Goal: Contribute content

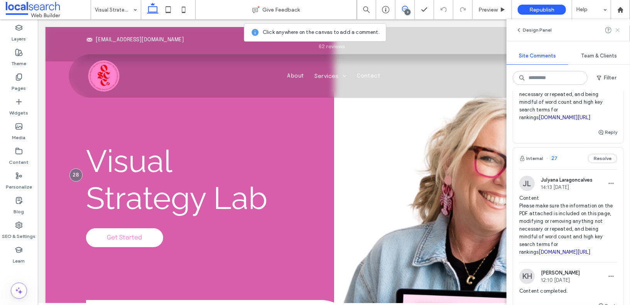
click at [617, 33] on span at bounding box center [618, 29] width 6 height 9
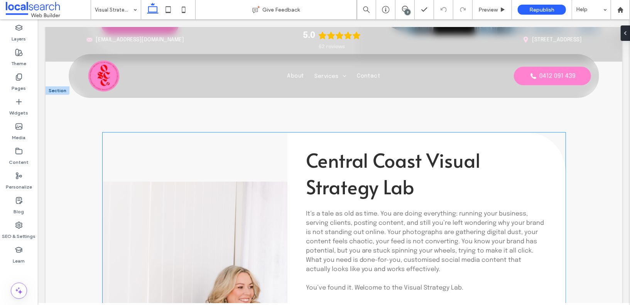
scroll to position [352, 0]
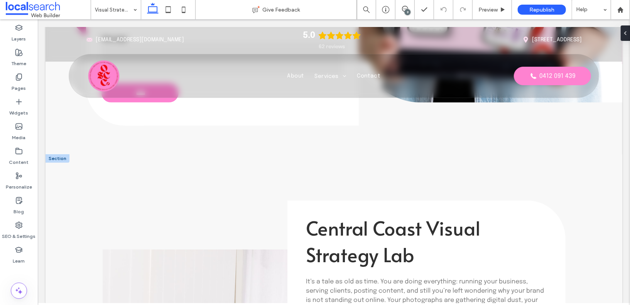
click at [59, 160] on div at bounding box center [57, 158] width 24 height 8
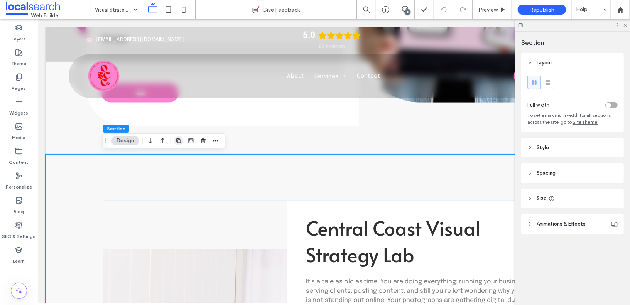
click at [175, 141] on span "button" at bounding box center [178, 140] width 9 height 9
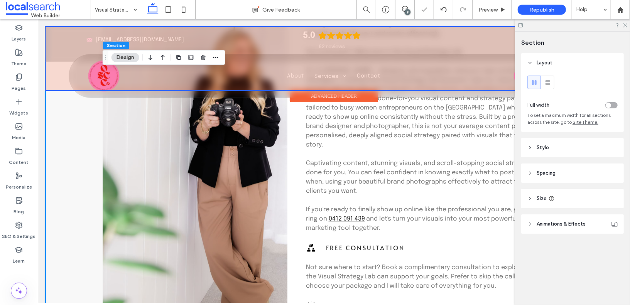
scroll to position [1310, 0]
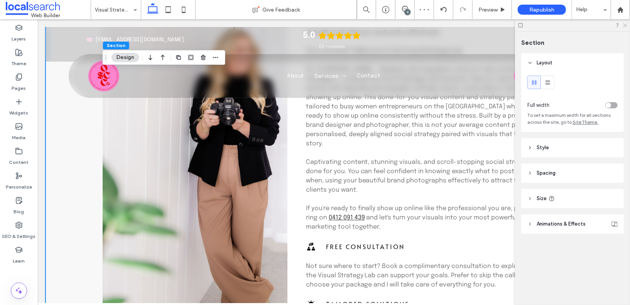
click at [626, 25] on icon at bounding box center [624, 24] width 5 height 5
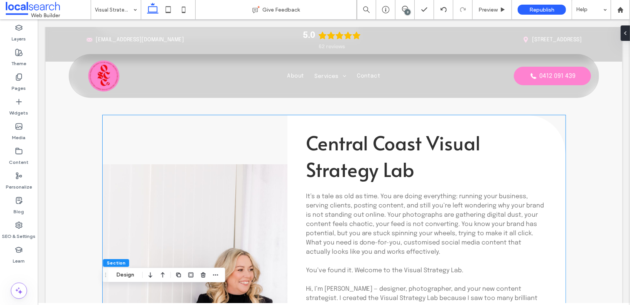
scroll to position [452, 0]
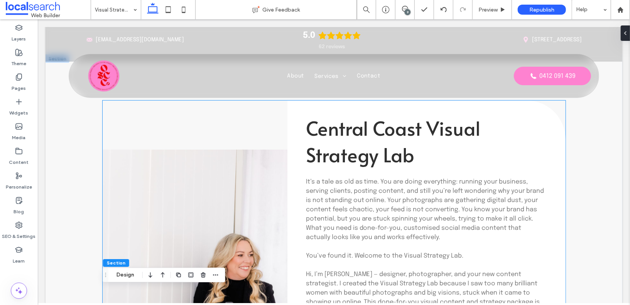
click at [359, 231] on p "It’s a tale as old as time. You are doing everything: running your business, se…" at bounding box center [426, 209] width 241 height 65
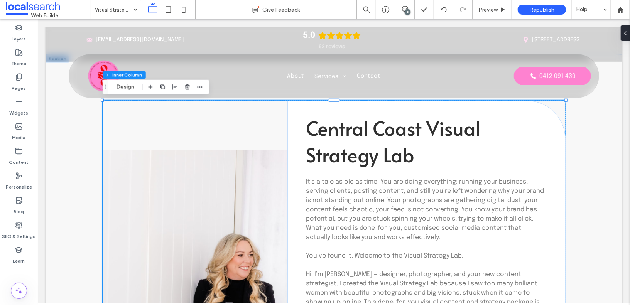
click at [359, 231] on p "It’s a tale as old as time. You are doing everything: running your business, se…" at bounding box center [426, 209] width 241 height 65
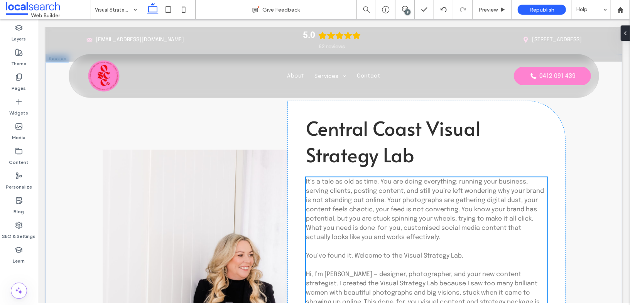
scroll to position [592, 0]
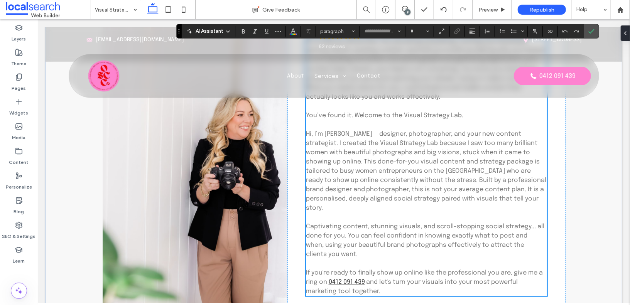
type input "********"
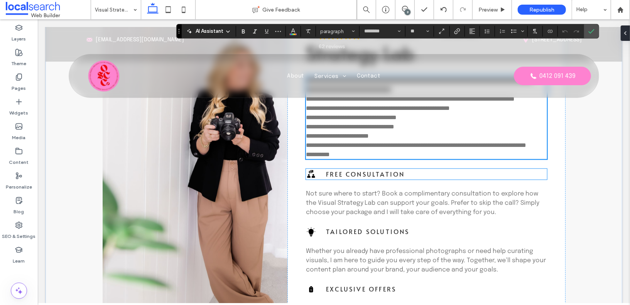
scroll to position [0, 0]
type input "**"
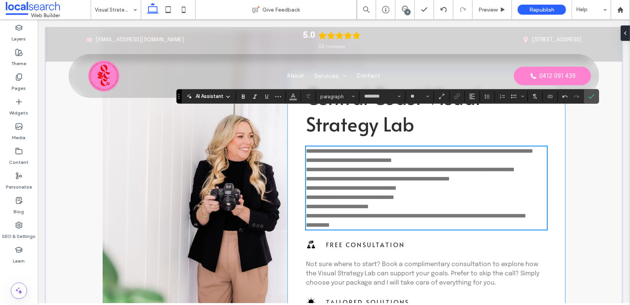
scroll to position [519, 0]
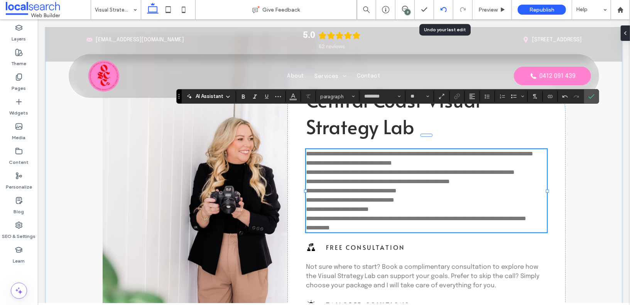
click at [443, 9] on icon at bounding box center [444, 10] width 6 height 6
